Goal: Transaction & Acquisition: Purchase product/service

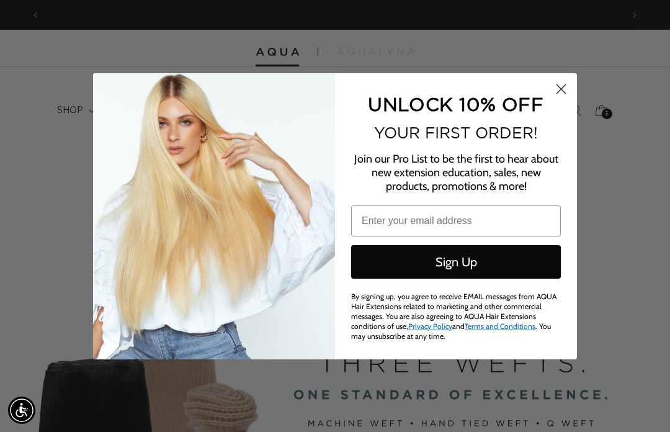
scroll to position [0, 582]
click at [562, 89] on icon "Close dialog" at bounding box center [561, 88] width 9 height 9
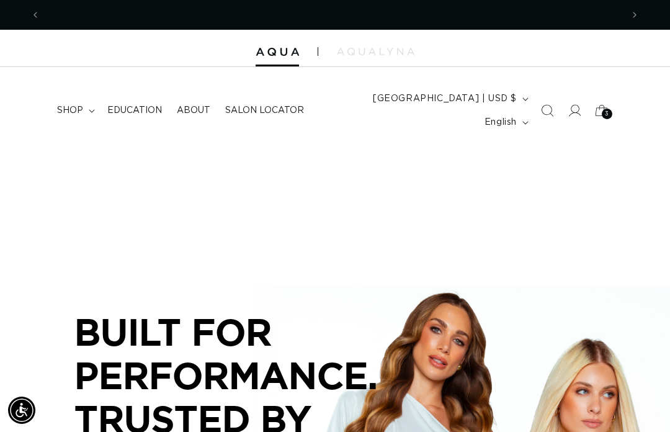
scroll to position [0, 1163]
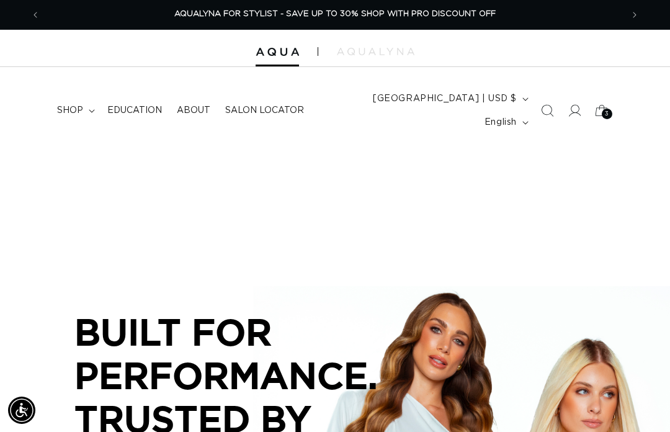
click at [599, 105] on icon at bounding box center [601, 110] width 12 height 11
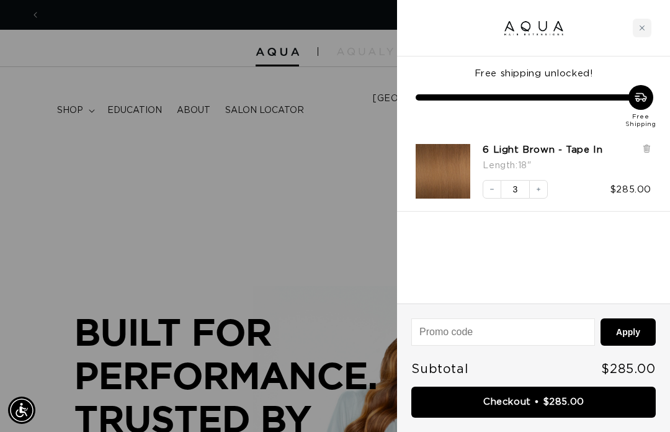
scroll to position [0, 0]
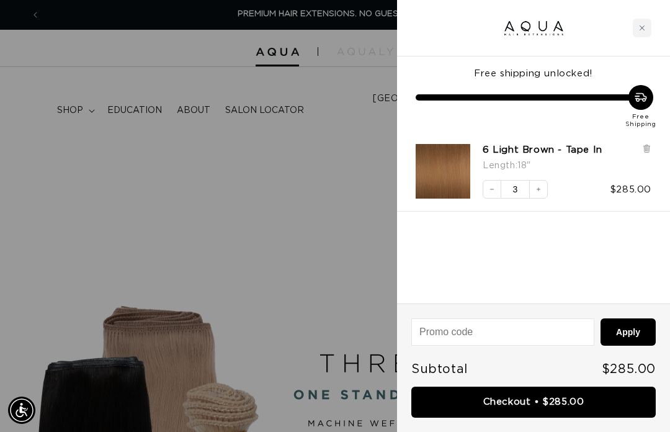
click at [646, 148] on icon at bounding box center [646, 149] width 5 height 6
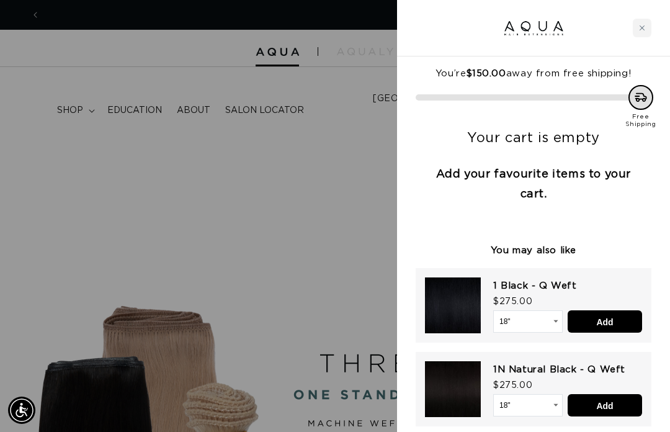
scroll to position [0, 582]
click at [647, 30] on div "Close cart" at bounding box center [641, 28] width 19 height 19
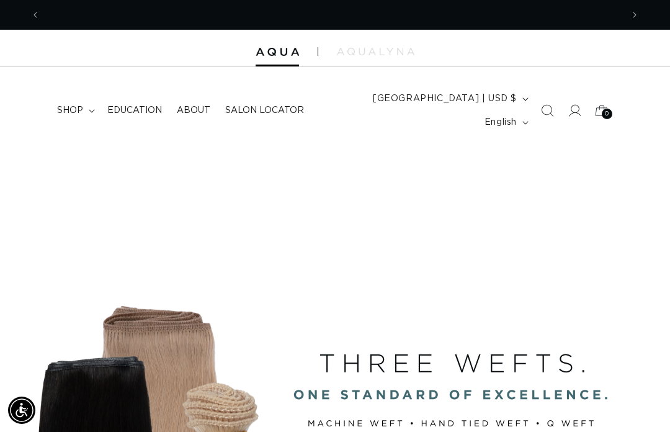
scroll to position [0, 1163]
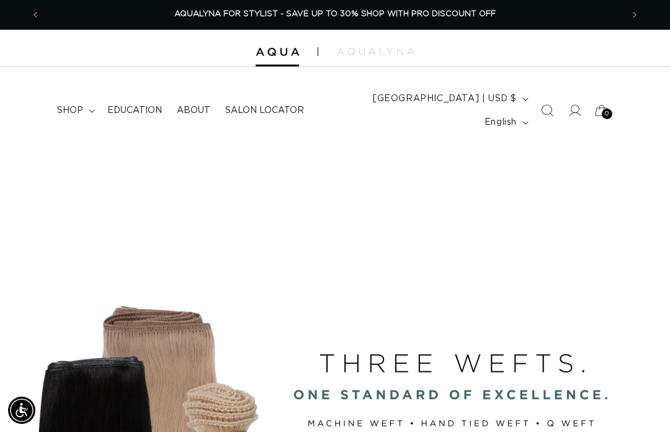
click at [569, 107] on span at bounding box center [574, 110] width 27 height 27
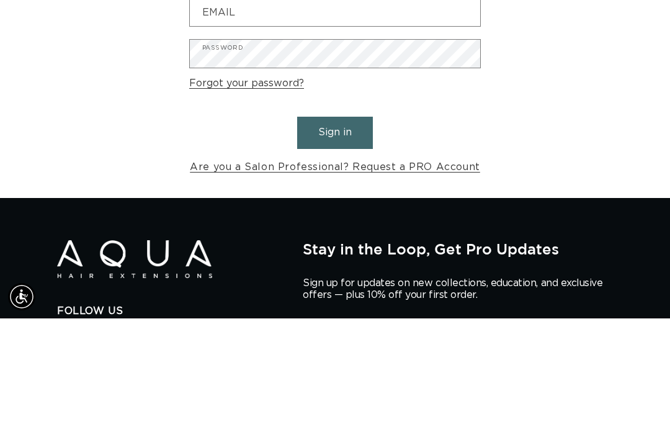
scroll to position [0, 582]
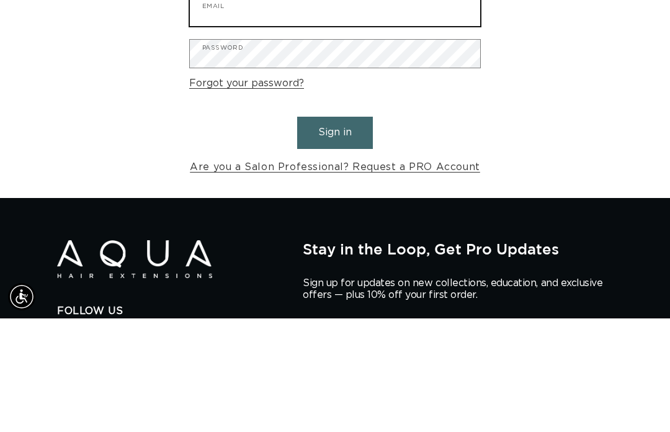
type input "beneshkate@yahoo.com"
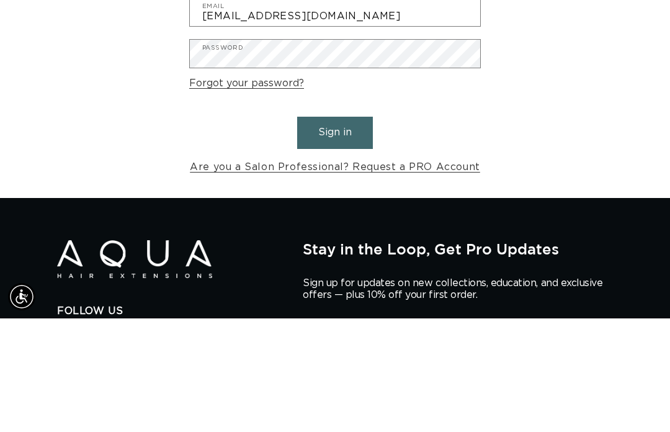
click at [335, 230] on button "Sign in" at bounding box center [335, 246] width 76 height 32
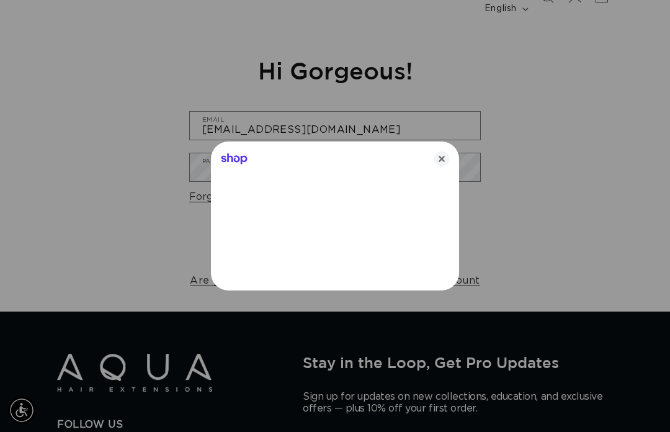
scroll to position [0, 0]
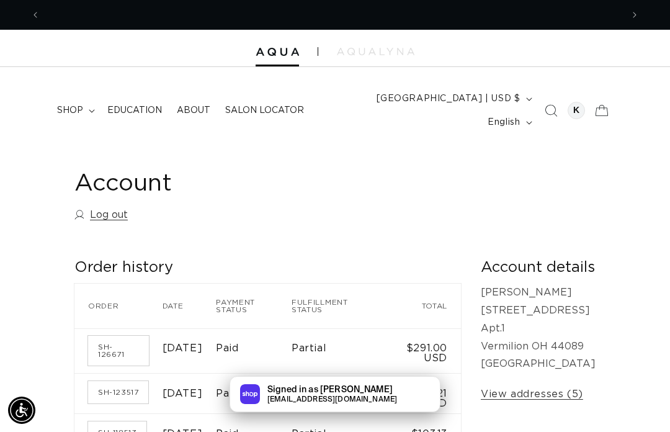
click at [89, 97] on summary "shop" at bounding box center [75, 110] width 50 height 26
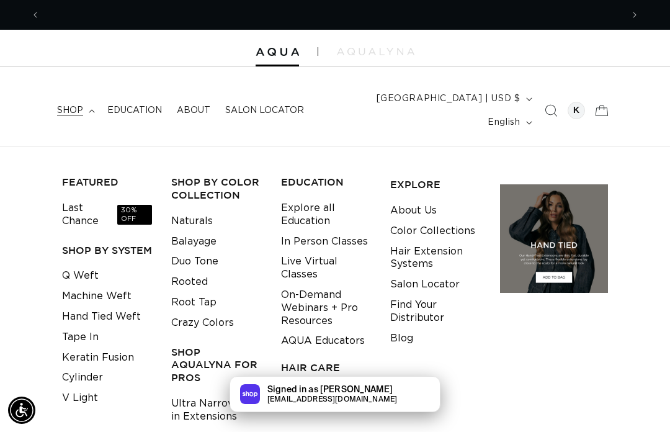
scroll to position [0, 582]
click at [276, 146] on div "FEATURED Last Chance 30% OFF SHOP BY SYSTEM Q Weft Machine Weft Hand Tied Weft …" at bounding box center [335, 331] width 670 height 370
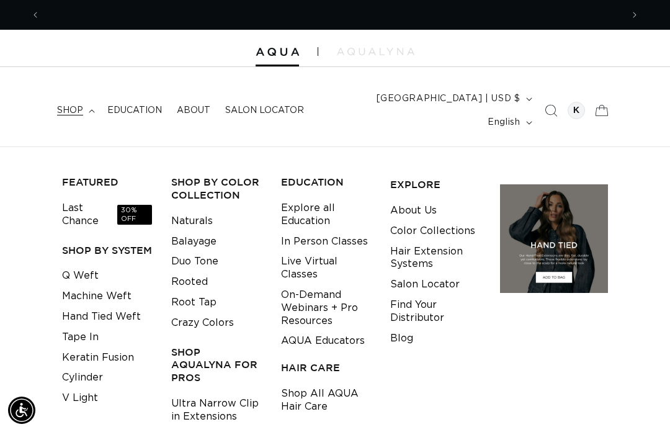
scroll to position [0, 1163]
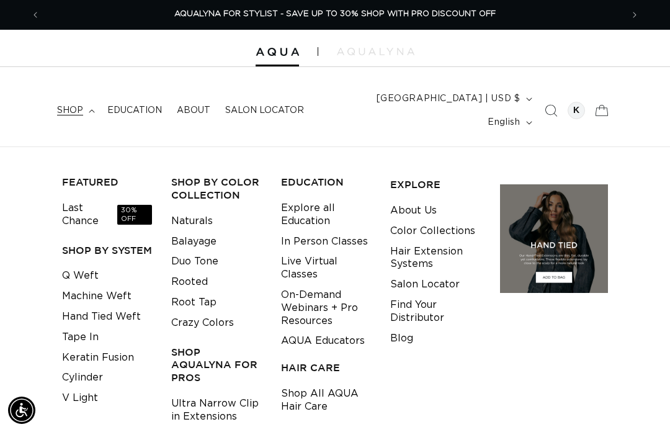
click at [22, 166] on div "FEATURED Last Chance 30% OFF SHOP BY SYSTEM Q Weft Machine Weft Hand Tied Weft …" at bounding box center [335, 332] width 670 height 332
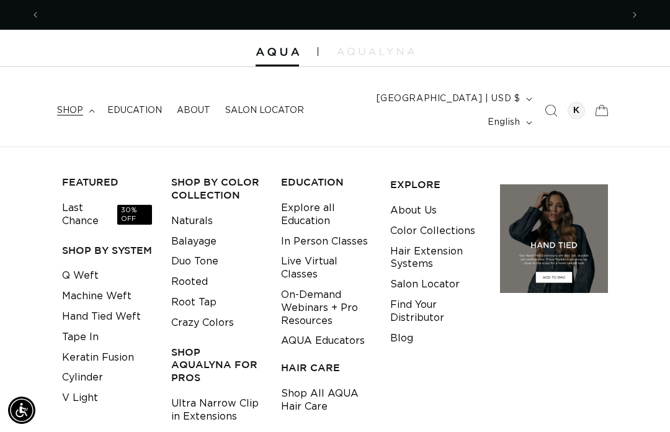
click at [580, 146] on div "FEATURED Last Chance 30% OFF SHOP BY SYSTEM Q Weft Machine Weft Hand Tied Weft …" at bounding box center [335, 331] width 670 height 370
click at [87, 327] on link "Tape In" at bounding box center [80, 337] width 37 height 20
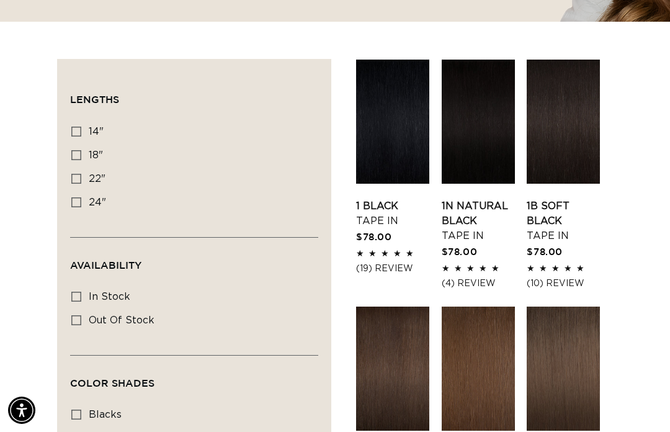
click at [86, 144] on label "18" 18" (49 products)" at bounding box center [190, 156] width 238 height 24
click at [81, 150] on input "18" 18" (49 products)" at bounding box center [76, 155] width 10 height 10
checkbox input "true"
click at [81, 167] on label "22" 22" (37 products)" at bounding box center [190, 179] width 238 height 24
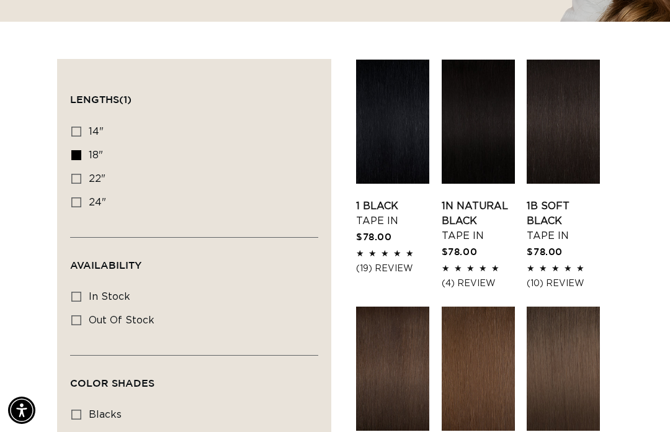
click at [81, 174] on input "22" 22" (37 products)" at bounding box center [76, 179] width 10 height 10
checkbox input "true"
click at [89, 144] on label "18" 18" (49 products)" at bounding box center [190, 156] width 238 height 24
click at [81, 150] on input "18" 18" (49 products)" at bounding box center [76, 155] width 10 height 10
checkbox input "false"
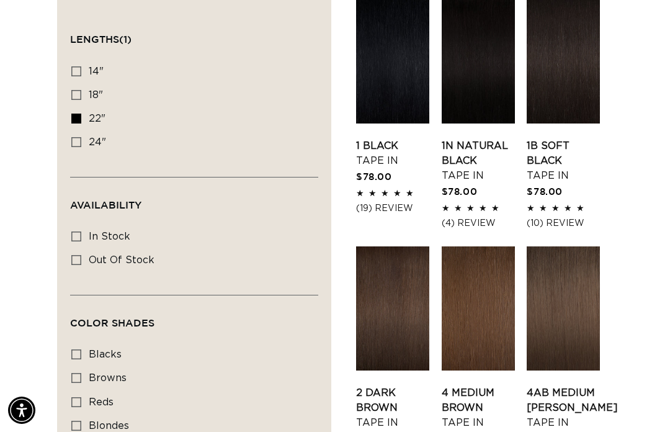
scroll to position [0, 1163]
click at [473, 385] on link "4 Medium Brown Tape In" at bounding box center [477, 407] width 73 height 45
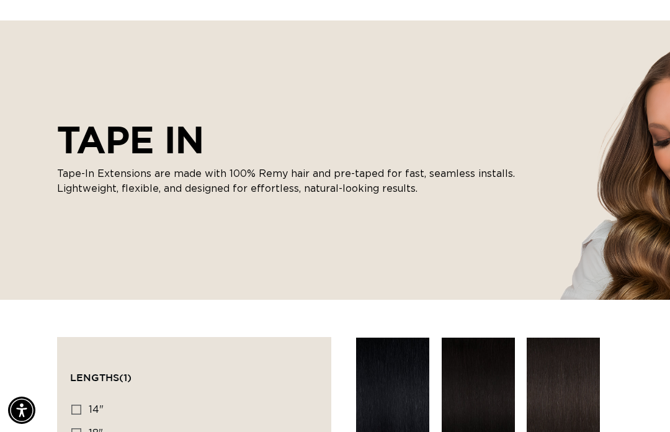
scroll to position [0, 0]
click at [76, 428] on icon at bounding box center [76, 433] width 10 height 10
click at [76, 428] on input "18" 18" (49 products)" at bounding box center [76, 433] width 10 height 10
checkbox input "true"
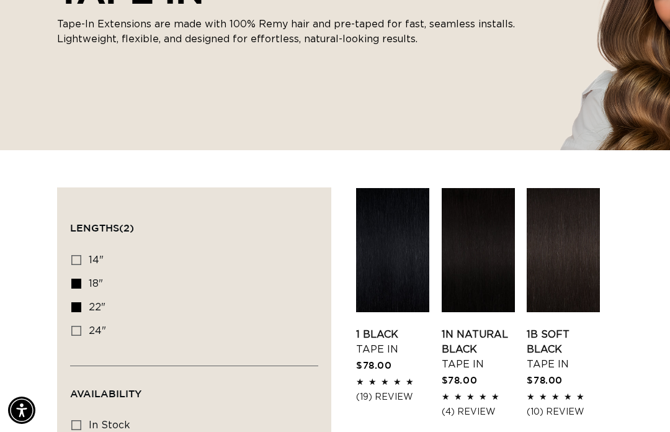
scroll to position [342, 0]
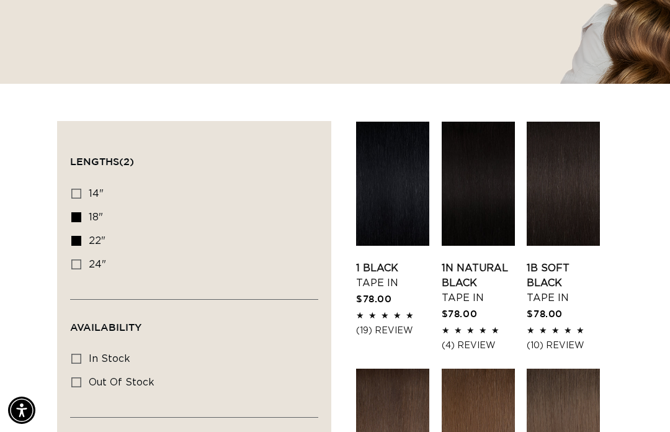
click at [79, 236] on icon at bounding box center [76, 241] width 10 height 10
click at [79, 236] on input "22" 22" (37 products)" at bounding box center [76, 241] width 10 height 10
checkbox input "false"
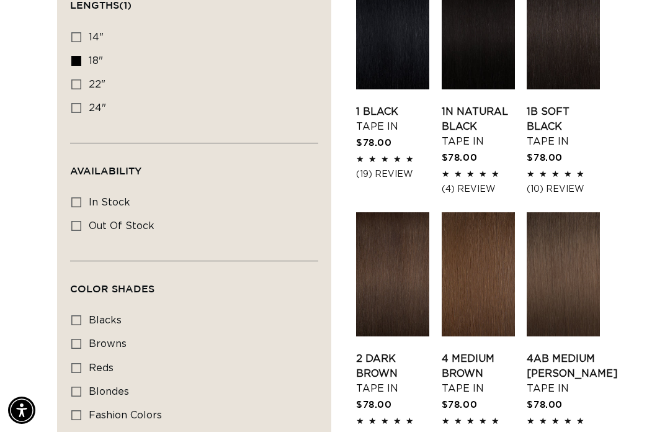
scroll to position [507, 0]
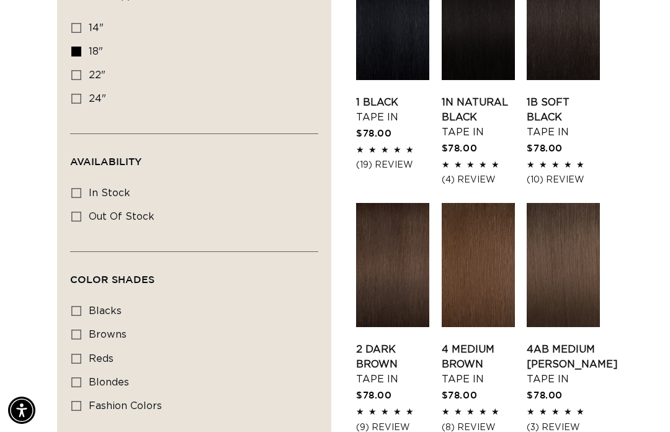
click at [486, 342] on link "4 Medium Brown Tape In" at bounding box center [477, 364] width 73 height 45
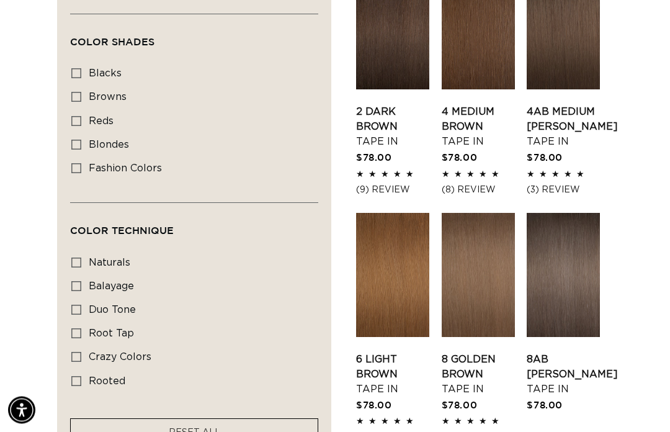
scroll to position [745, 0]
click at [389, 352] on link "6 Light Brown Tape In" at bounding box center [392, 374] width 73 height 45
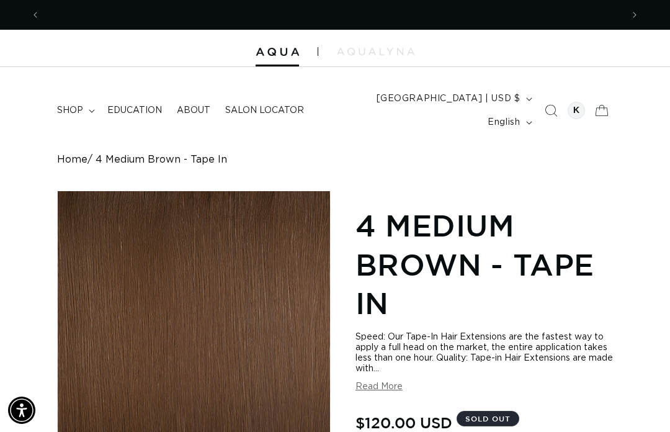
scroll to position [0, 582]
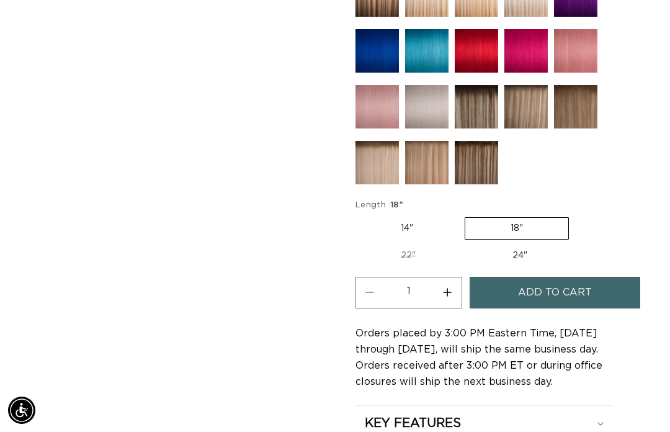
scroll to position [0, 1163]
click at [451, 277] on button "Increase quantity for 4 Medium Brown - Tape In" at bounding box center [447, 293] width 28 height 32
click at [453, 277] on button "Increase quantity for 4 Medium Brown - Tape In" at bounding box center [447, 293] width 28 height 32
type input "3"
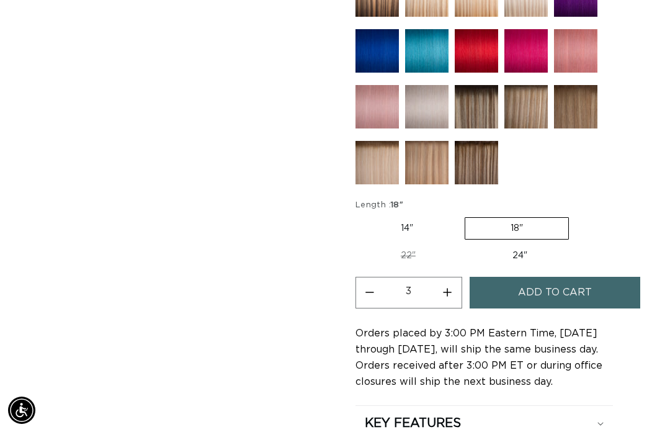
click at [592, 277] on button "Add to cart" at bounding box center [554, 293] width 171 height 32
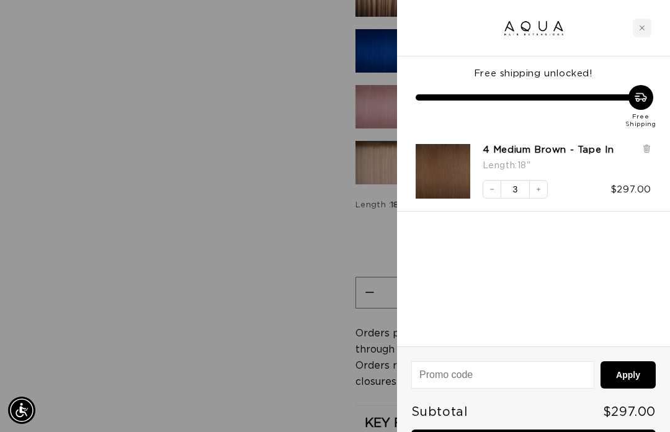
scroll to position [0, 582]
click at [641, 24] on div "Close cart" at bounding box center [641, 28] width 19 height 19
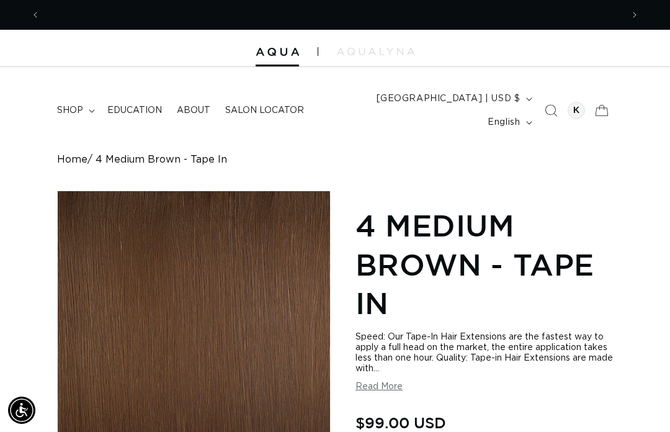
scroll to position [0, 0]
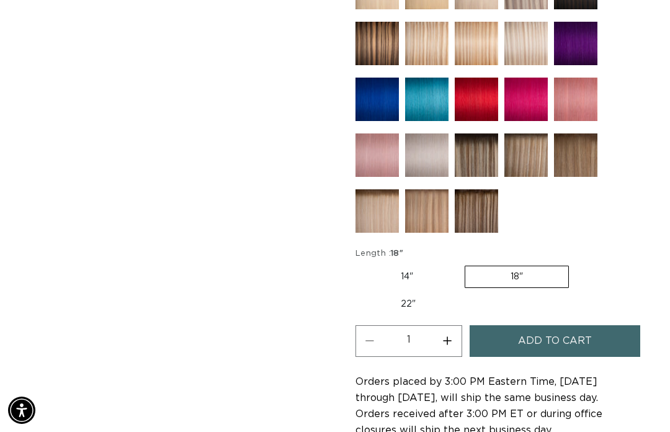
scroll to position [0, 582]
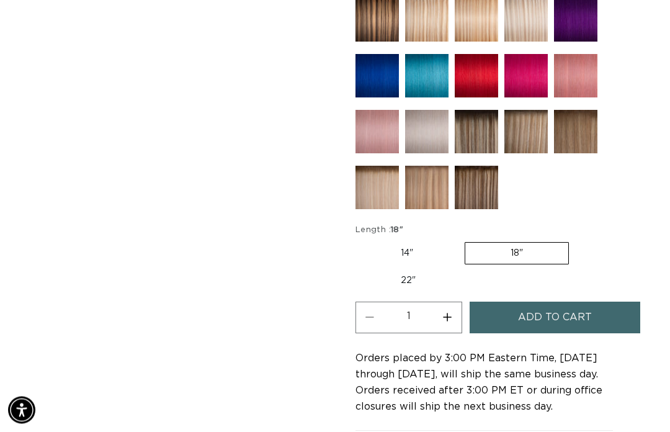
click at [453, 302] on button "Increase quantity for 6 Light Brown - Tape In" at bounding box center [447, 318] width 28 height 32
click at [452, 302] on button "Increase quantity for 6 Light Brown - Tape In" at bounding box center [447, 317] width 28 height 32
click at [455, 302] on button "Increase quantity for 6 Light Brown - Tape In" at bounding box center [447, 317] width 28 height 32
click at [370, 301] on button "Decrease quantity for 6 Light Brown - Tape In" at bounding box center [370, 317] width 28 height 32
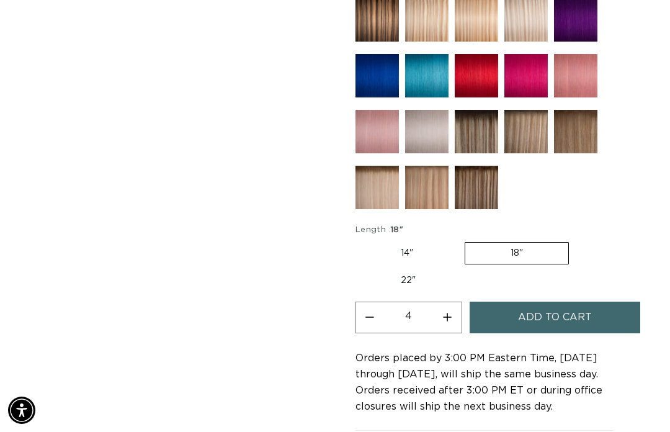
type input "3"
click at [494, 301] on button "Add to cart" at bounding box center [554, 317] width 171 height 32
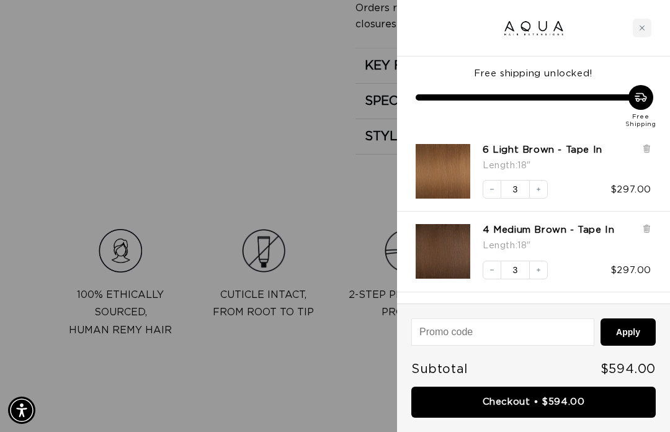
scroll to position [0, 582]
click at [637, 35] on div "Close cart" at bounding box center [641, 28] width 19 height 19
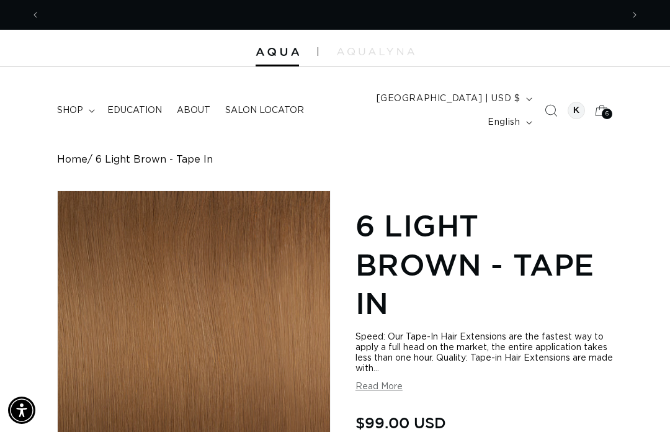
scroll to position [0, 0]
click at [604, 109] on div "6 6" at bounding box center [606, 114] width 11 height 11
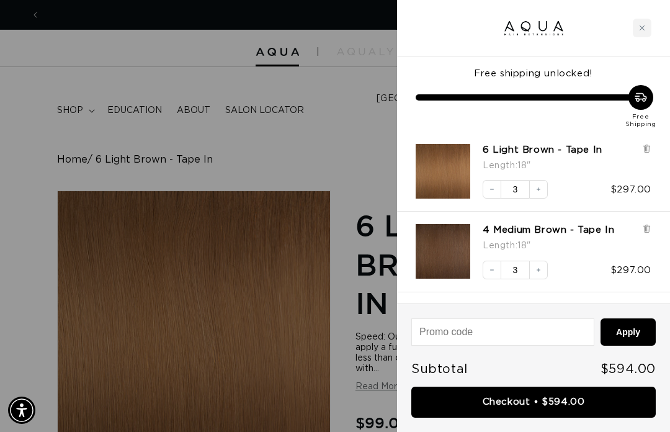
scroll to position [0, 582]
click at [568, 393] on link "Checkout • $594.00" at bounding box center [533, 402] width 244 height 32
